Goal: Entertainment & Leisure: Consume media (video, audio)

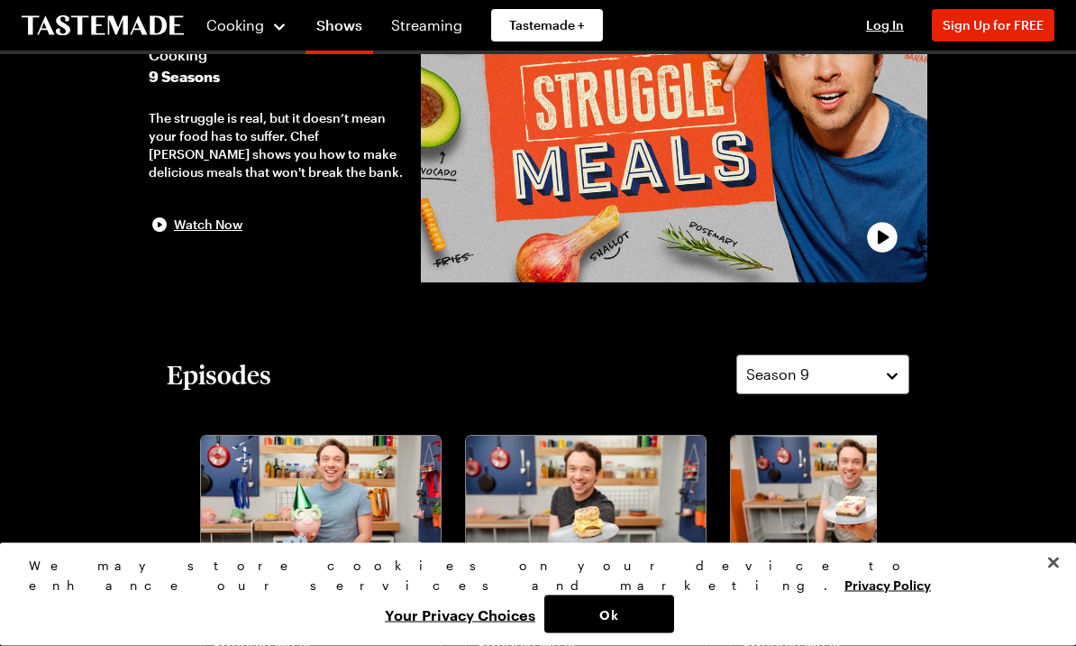
scroll to position [109, 0]
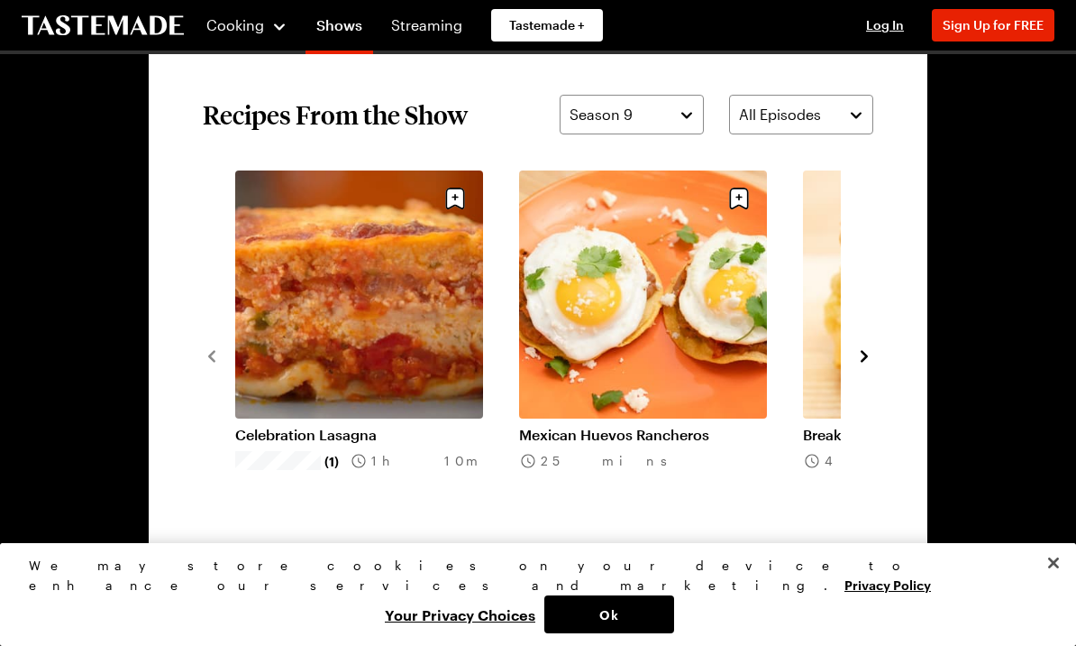
scroll to position [1259, 0]
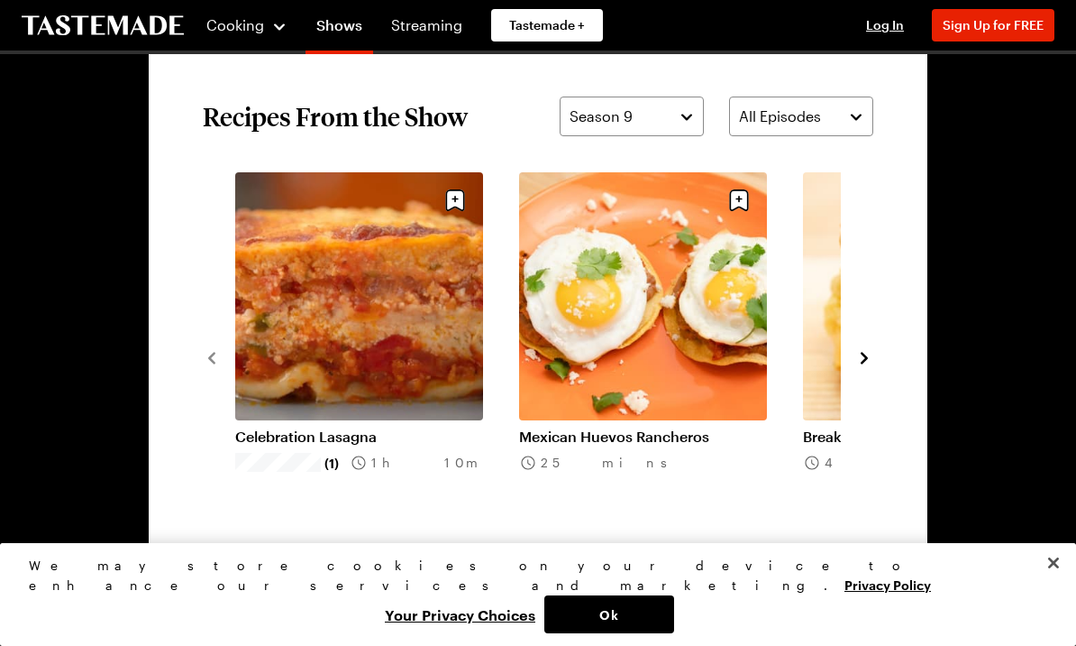
click at [871, 351] on icon "navigate to next item" at bounding box center [865, 358] width 18 height 18
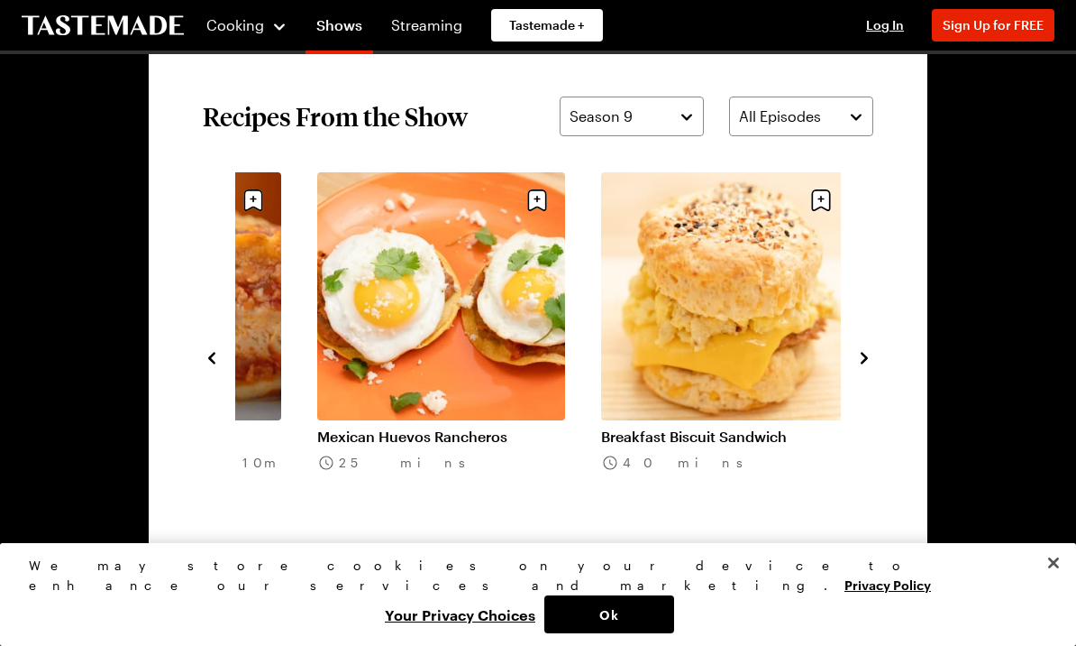
click at [873, 349] on icon "navigate to next item" at bounding box center [865, 358] width 18 height 18
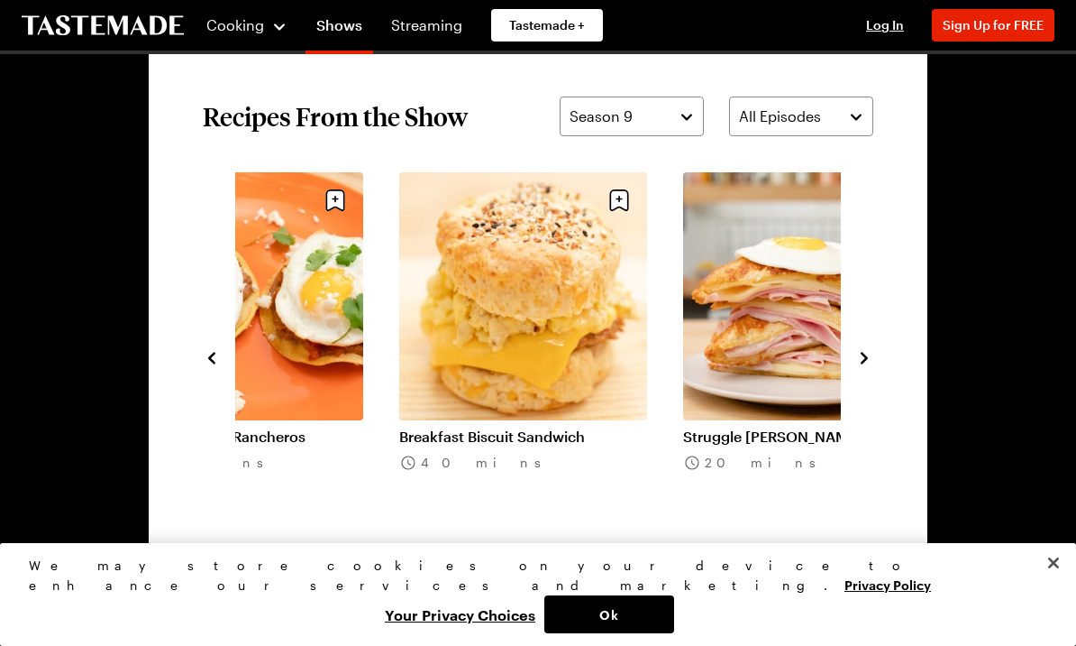
click at [873, 349] on icon "navigate to next item" at bounding box center [865, 358] width 18 height 18
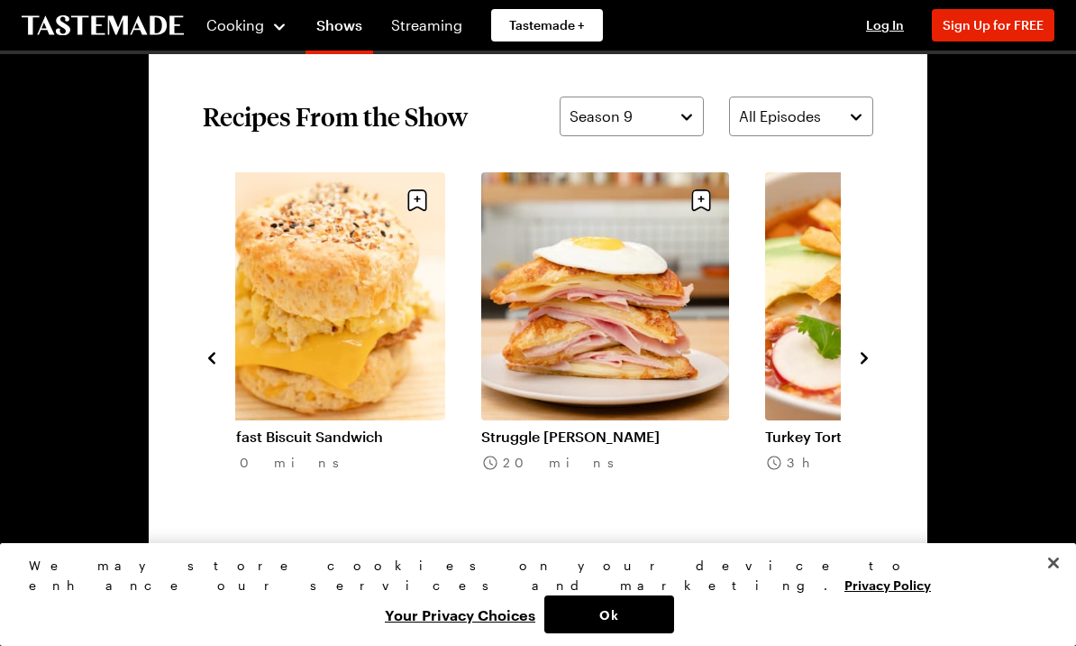
click at [872, 359] on icon "navigate to next item" at bounding box center [865, 358] width 18 height 18
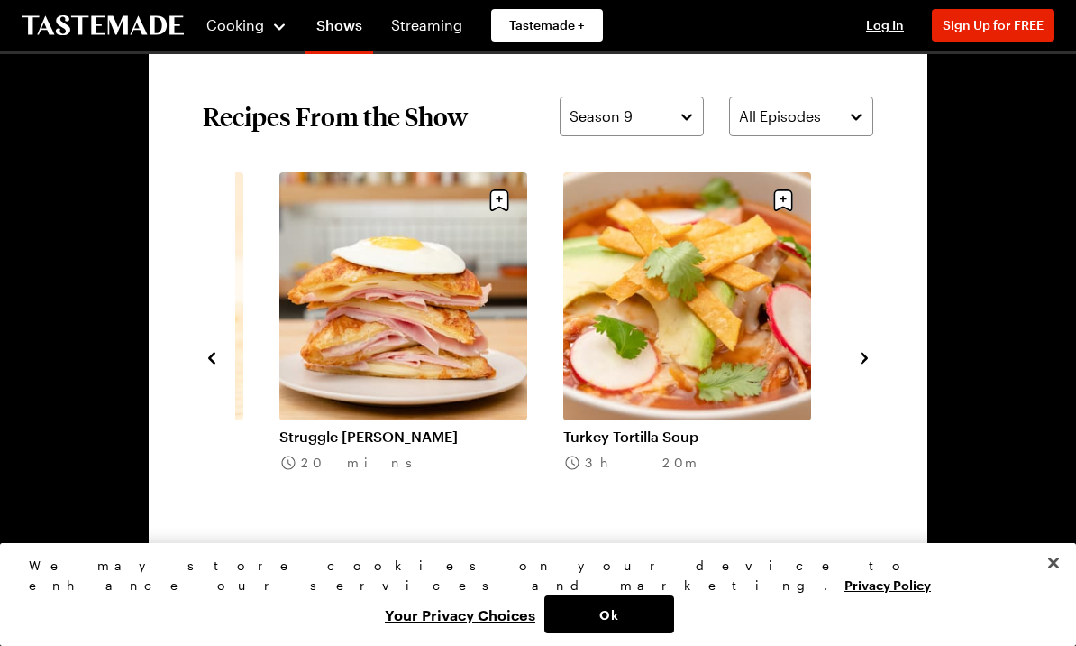
click at [871, 347] on button "navigate to next item" at bounding box center [865, 356] width 18 height 22
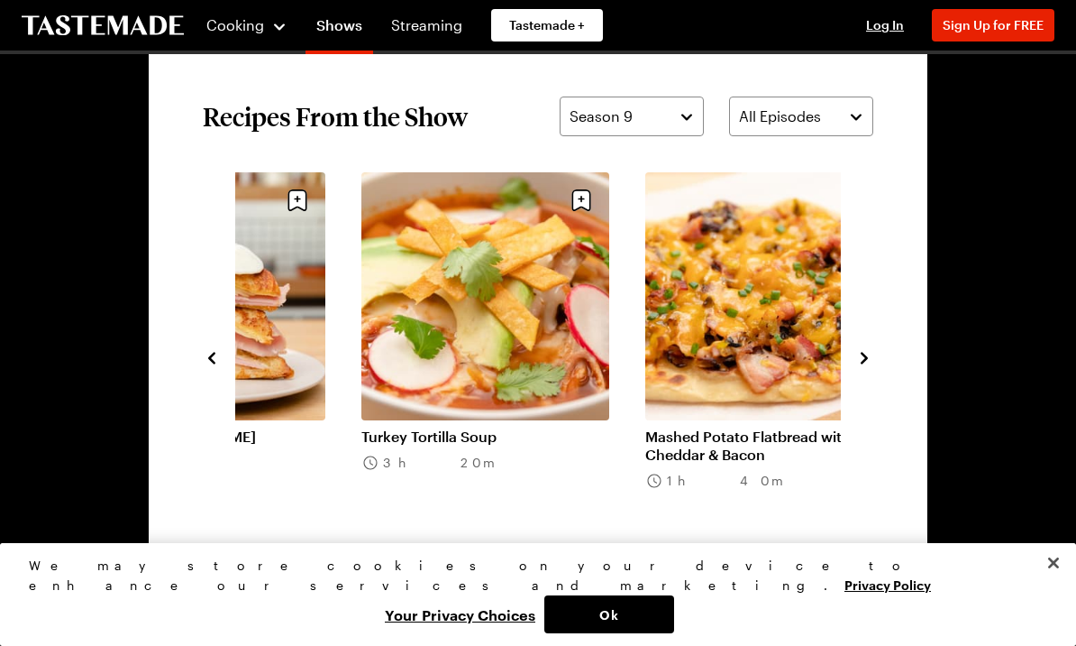
click at [865, 362] on icon "navigate to next item" at bounding box center [865, 358] width 18 height 18
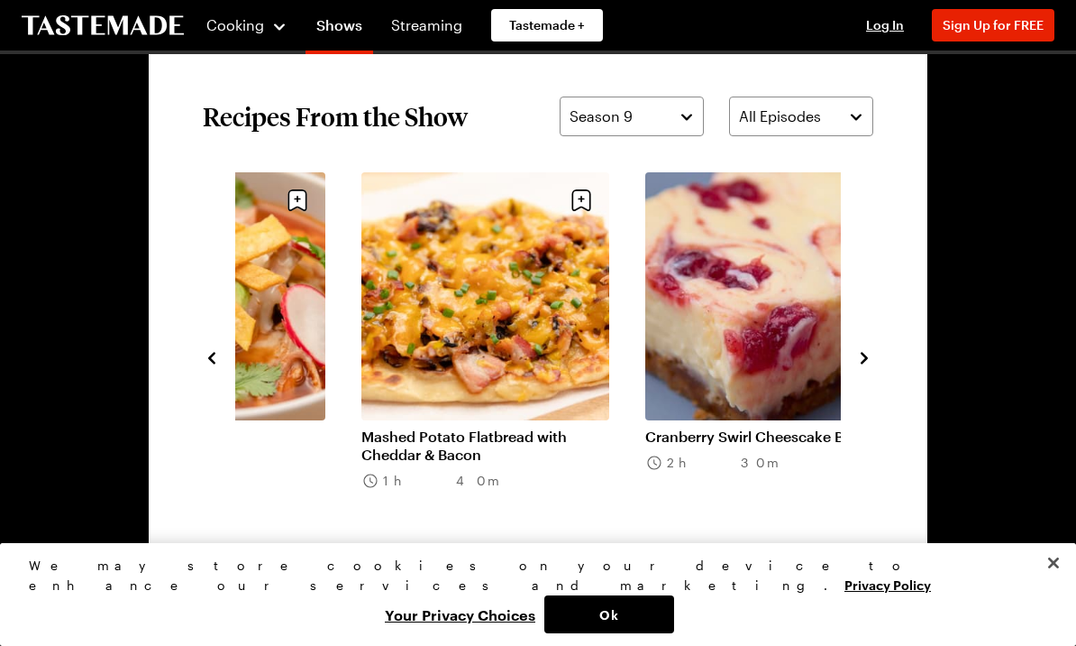
click at [872, 349] on icon "navigate to next item" at bounding box center [865, 358] width 18 height 18
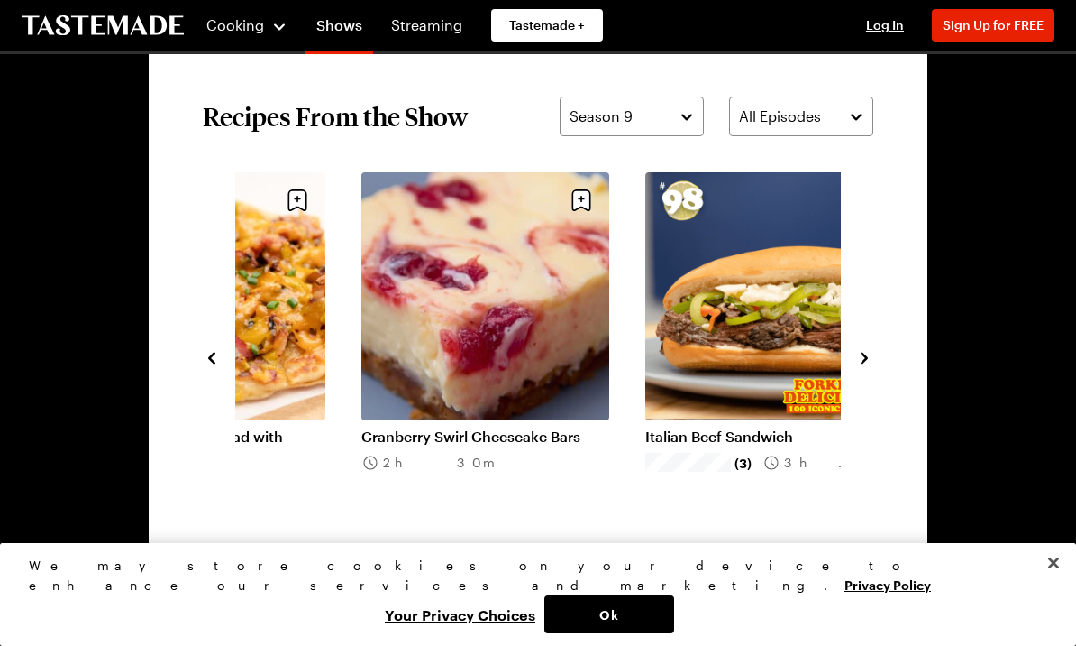
click at [867, 354] on icon "navigate to next item" at bounding box center [865, 358] width 18 height 18
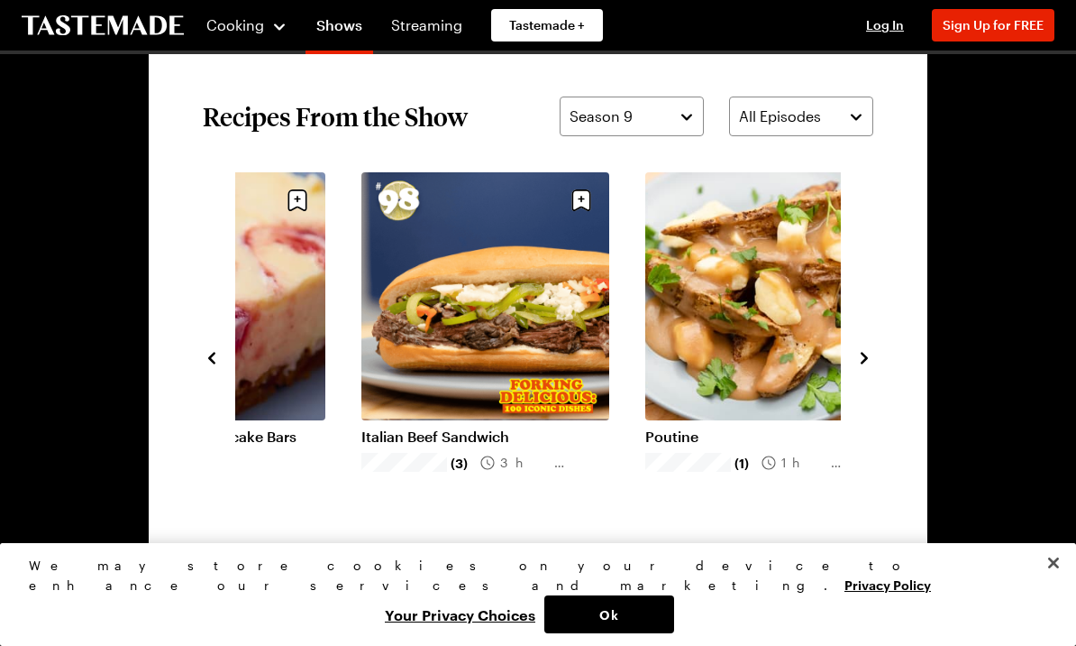
click at [794, 427] on link "Poutine" at bounding box center [770, 436] width 248 height 18
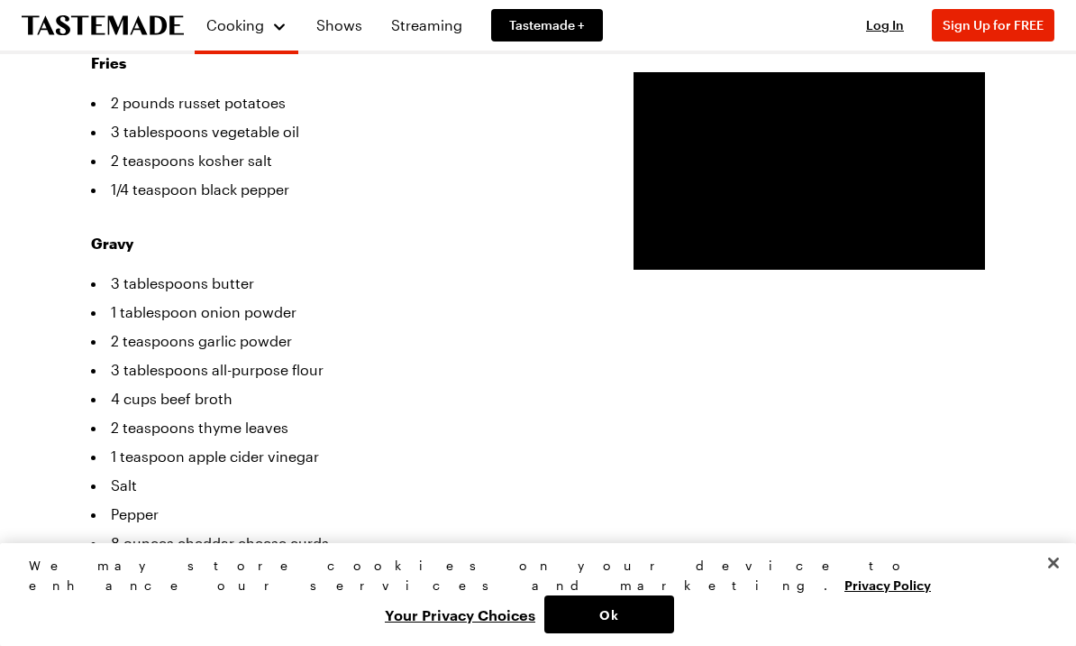
scroll to position [639, 0]
